Goal: Entertainment & Leisure: Consume media (video, audio)

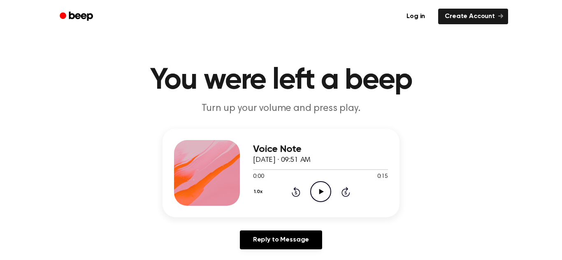
click at [315, 193] on icon "Play Audio" at bounding box center [320, 191] width 21 height 21
click at [325, 184] on circle at bounding box center [321, 192] width 20 height 20
click at [317, 194] on icon "Play Audio" at bounding box center [320, 191] width 21 height 21
click at [323, 191] on icon "Play Audio" at bounding box center [320, 191] width 21 height 21
click at [319, 193] on icon "Play Audio" at bounding box center [320, 191] width 21 height 21
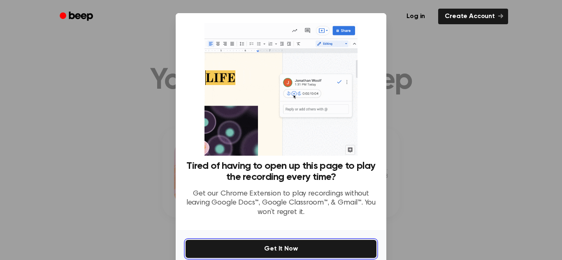
click at [273, 251] on button "Get It Now" at bounding box center [280, 249] width 191 height 18
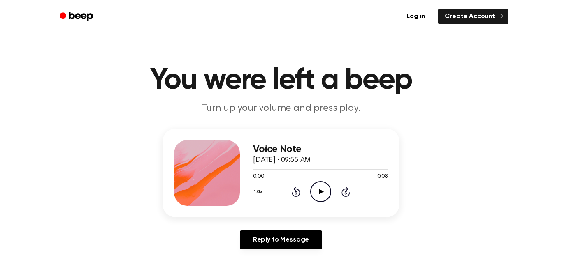
click at [317, 190] on icon "Play Audio" at bounding box center [320, 191] width 21 height 21
click at [324, 193] on icon "Play Audio" at bounding box center [320, 191] width 21 height 21
